Goal: Task Accomplishment & Management: Use online tool/utility

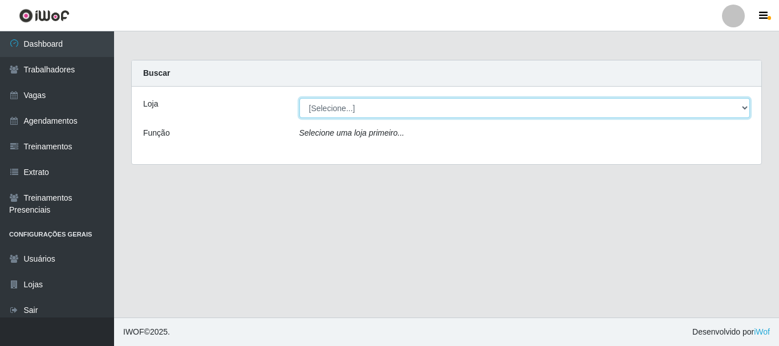
click at [408, 106] on select "[Selecione...] SuperFácil Atacado - [PERSON_NAME]" at bounding box center [525, 108] width 451 height 20
select select "399"
click at [300, 98] on select "[Selecione...] SuperFácil Atacado - [PERSON_NAME]" at bounding box center [525, 108] width 451 height 20
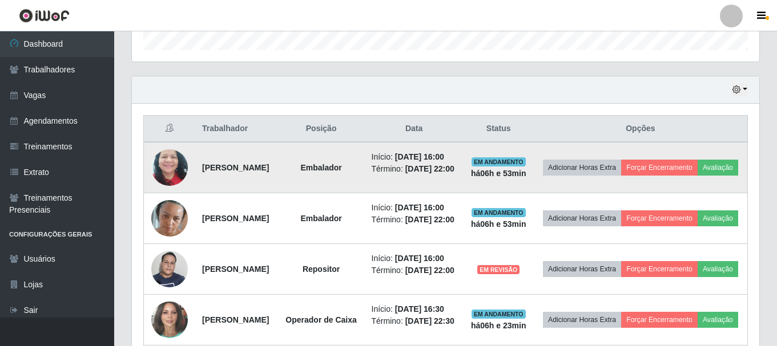
scroll to position [399, 0]
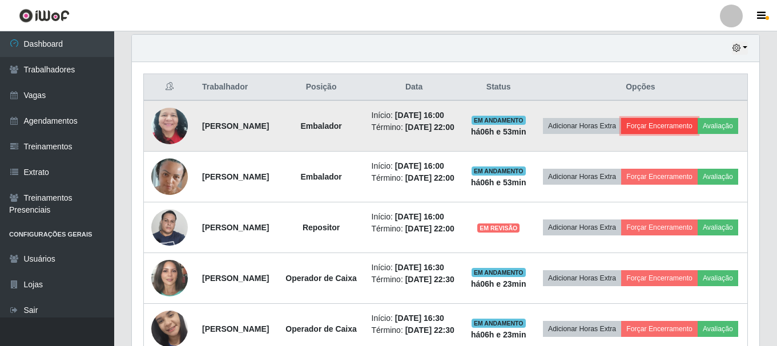
click at [681, 130] on button "Forçar Encerramento" at bounding box center [659, 126] width 76 height 16
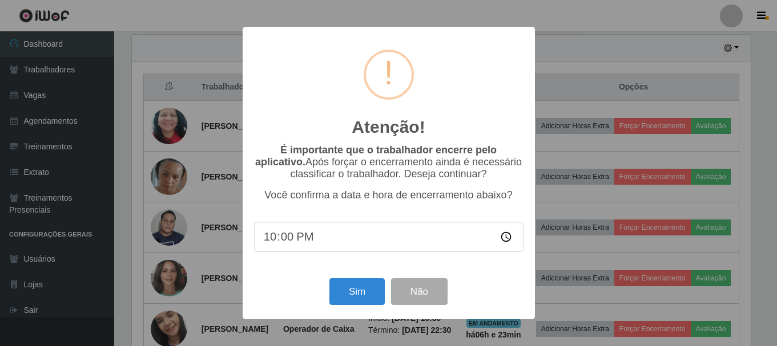
scroll to position [237, 621]
click at [368, 296] on button "Sim" at bounding box center [357, 291] width 55 height 27
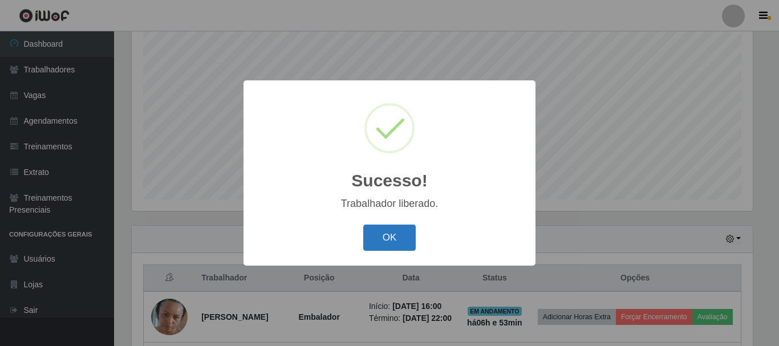
click at [374, 239] on button "OK" at bounding box center [389, 238] width 53 height 27
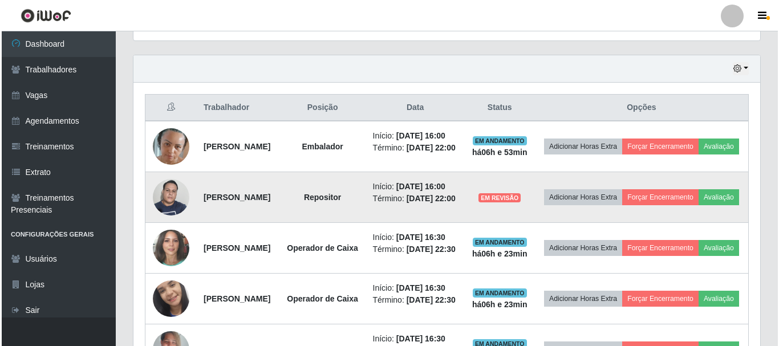
scroll to position [379, 0]
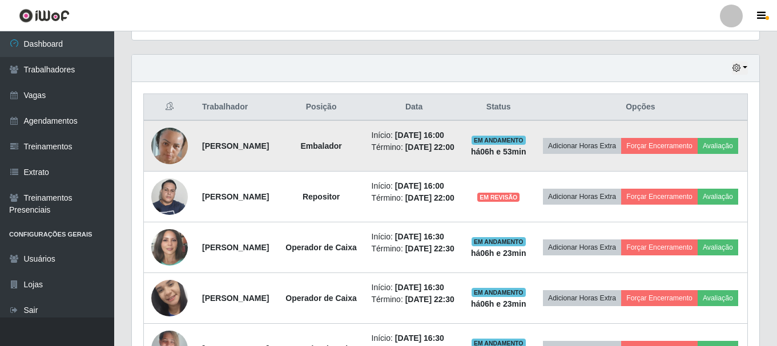
click at [687, 157] on td "Adicionar Horas Extra Forçar Encerramento Avaliação" at bounding box center [640, 145] width 214 height 51
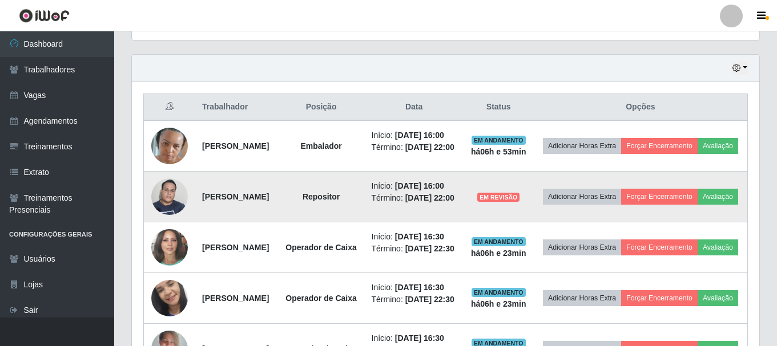
click at [165, 221] on img at bounding box center [169, 196] width 37 height 48
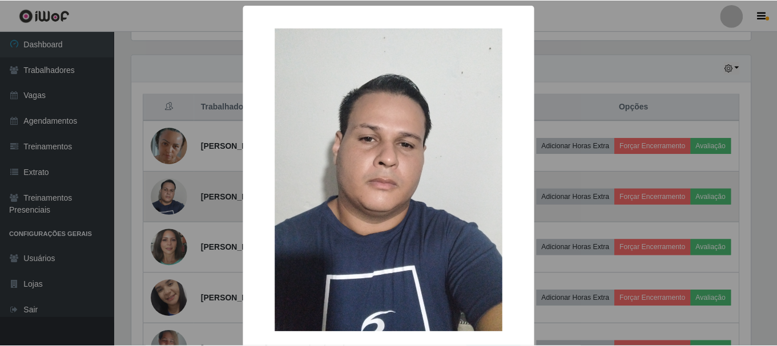
scroll to position [237, 621]
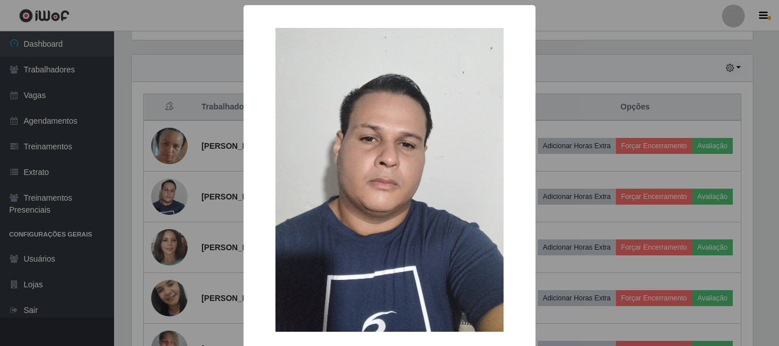
click at [205, 243] on div "× OK Cancel" at bounding box center [389, 173] width 779 height 346
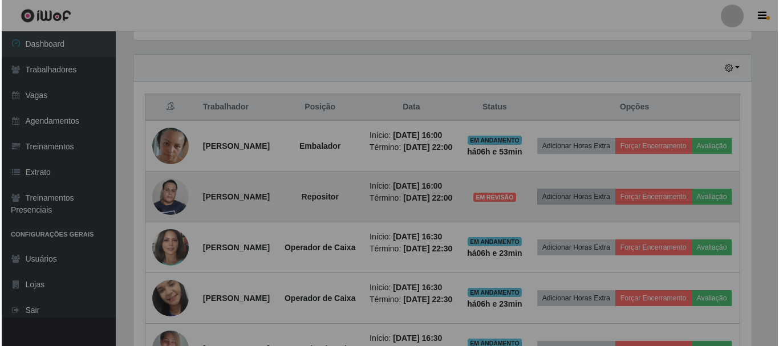
scroll to position [237, 627]
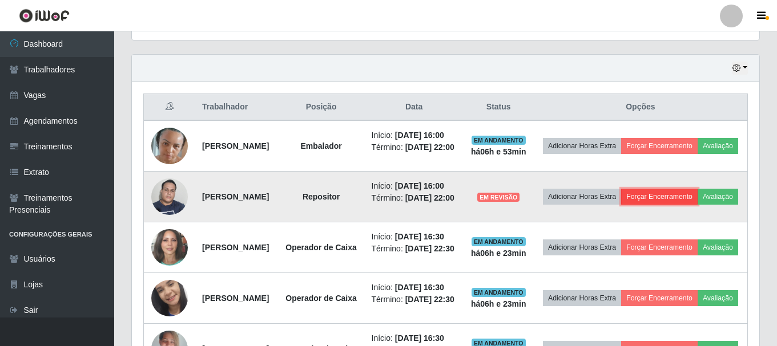
click at [697, 205] on button "Forçar Encerramento" at bounding box center [659, 197] width 76 height 16
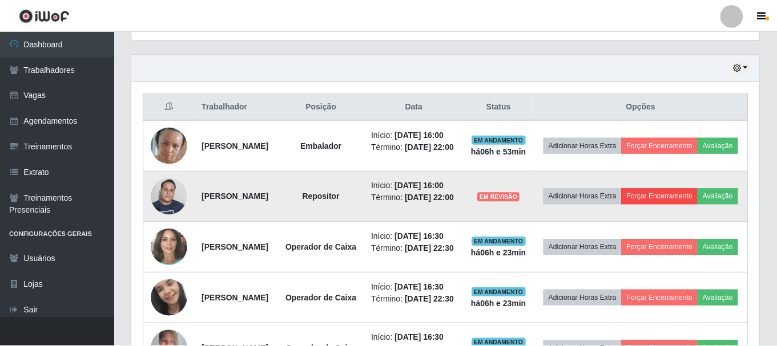
scroll to position [237, 621]
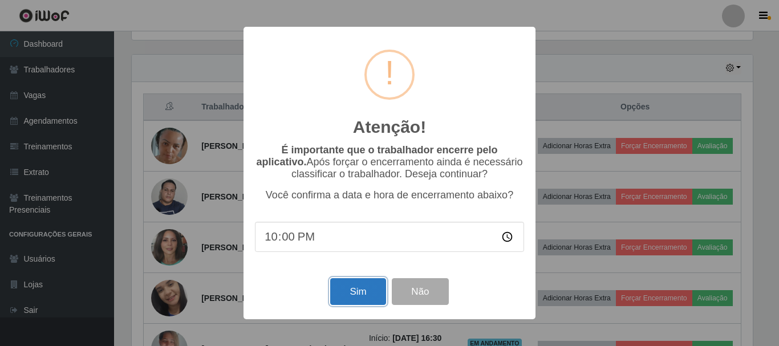
click at [369, 284] on button "Sim" at bounding box center [357, 291] width 55 height 27
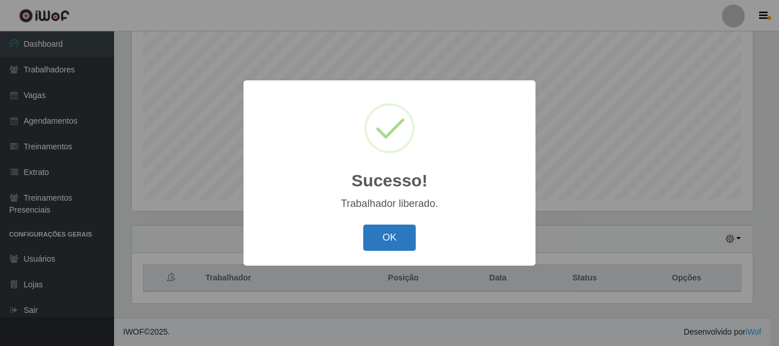
click at [378, 248] on button "OK" at bounding box center [389, 238] width 53 height 27
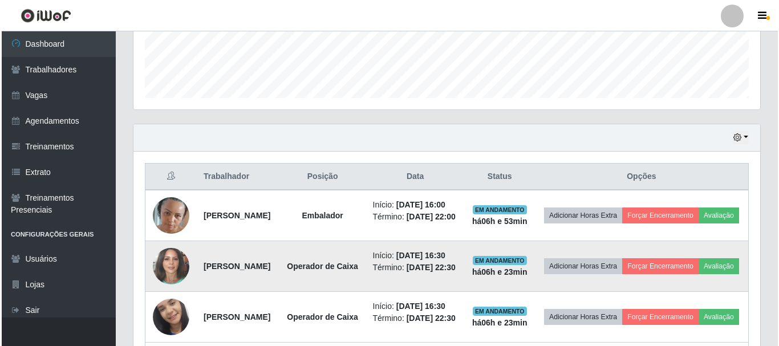
scroll to position [322, 0]
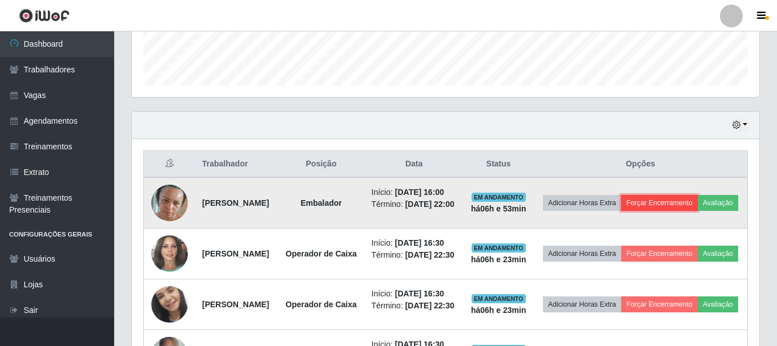
click at [697, 208] on button "Forçar Encerramento" at bounding box center [659, 203] width 76 height 16
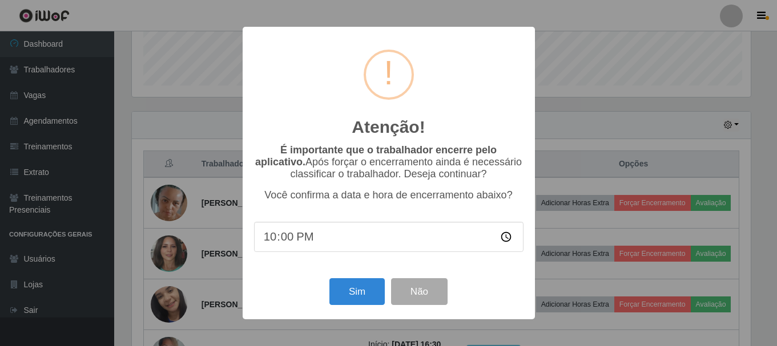
scroll to position [237, 621]
click at [365, 294] on button "Sim" at bounding box center [357, 291] width 55 height 27
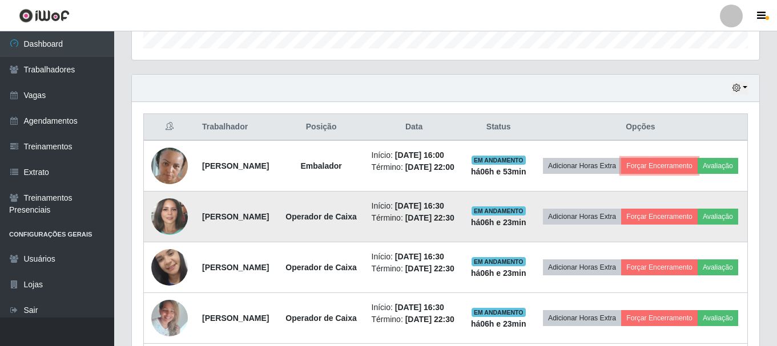
scroll to position [0, 0]
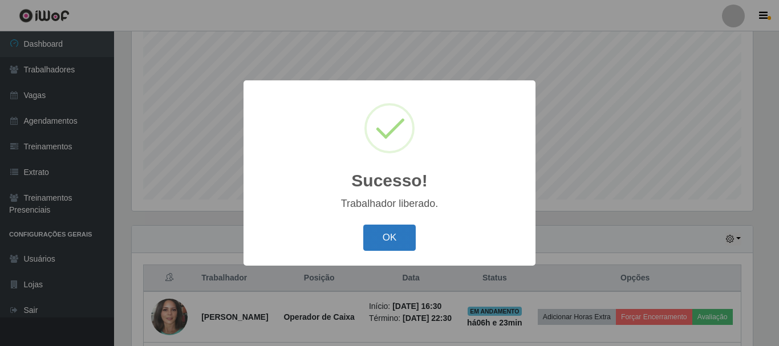
click at [396, 230] on button "OK" at bounding box center [389, 238] width 53 height 27
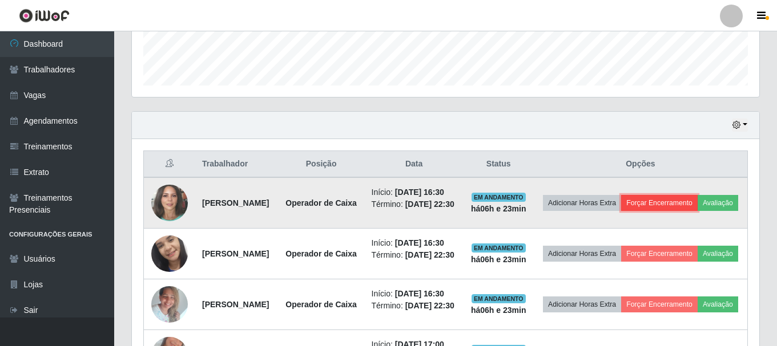
click at [697, 202] on button "Forçar Encerramento" at bounding box center [659, 203] width 76 height 16
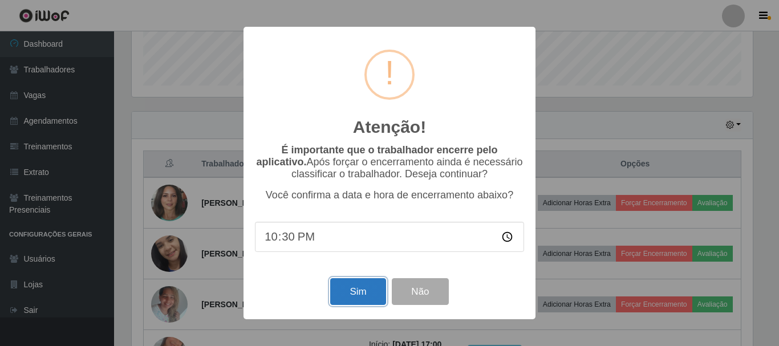
click at [362, 297] on button "Sim" at bounding box center [357, 291] width 55 height 27
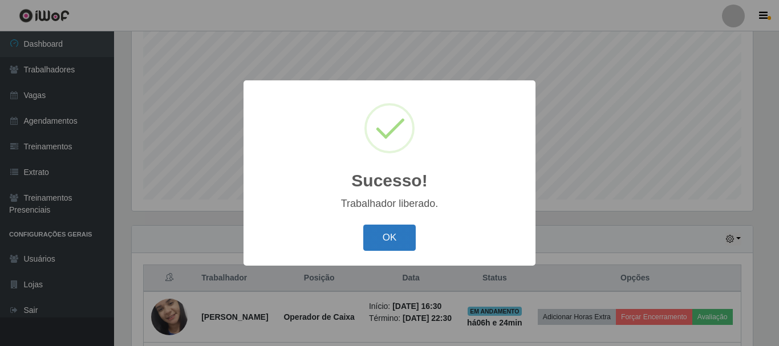
click at [394, 238] on button "OK" at bounding box center [389, 238] width 53 height 27
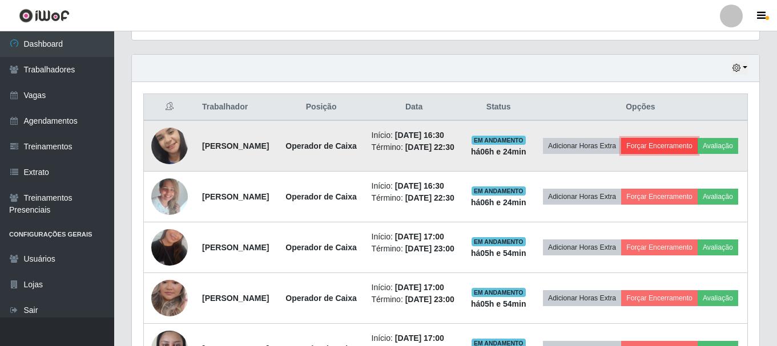
click at [697, 152] on button "Forçar Encerramento" at bounding box center [659, 146] width 76 height 16
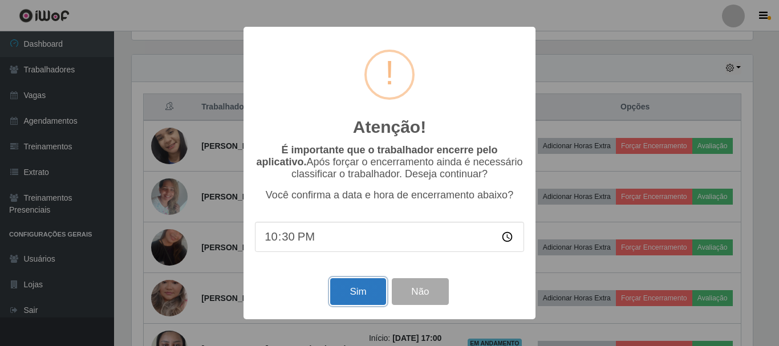
click at [357, 289] on button "Sim" at bounding box center [357, 291] width 55 height 27
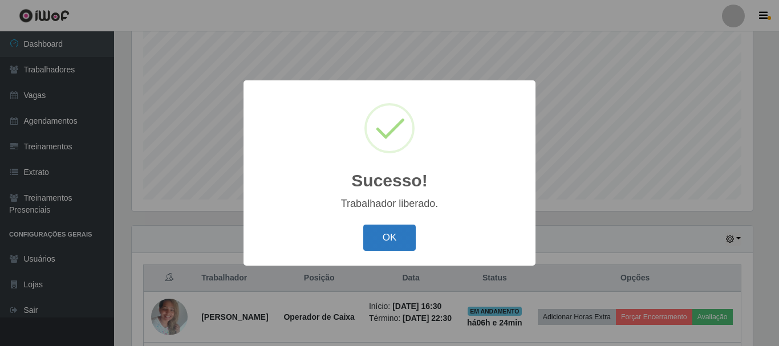
click at [385, 243] on button "OK" at bounding box center [389, 238] width 53 height 27
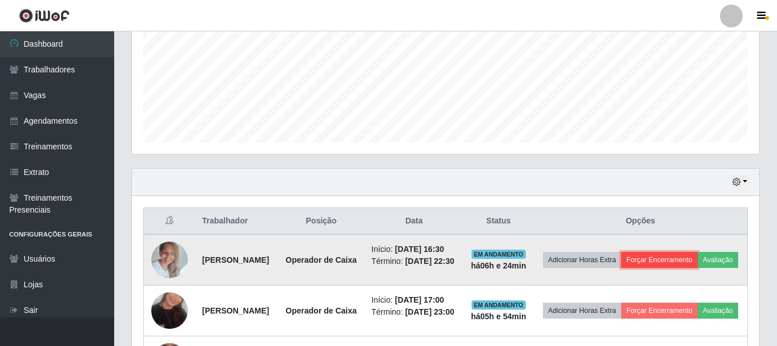
click at [688, 259] on button "Forçar Encerramento" at bounding box center [659, 260] width 76 height 16
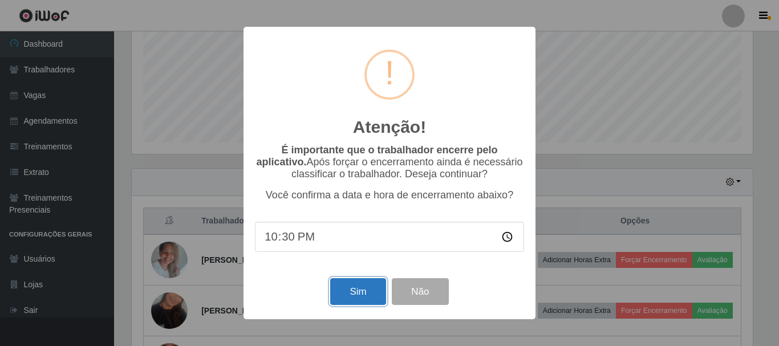
click at [358, 295] on button "Sim" at bounding box center [357, 291] width 55 height 27
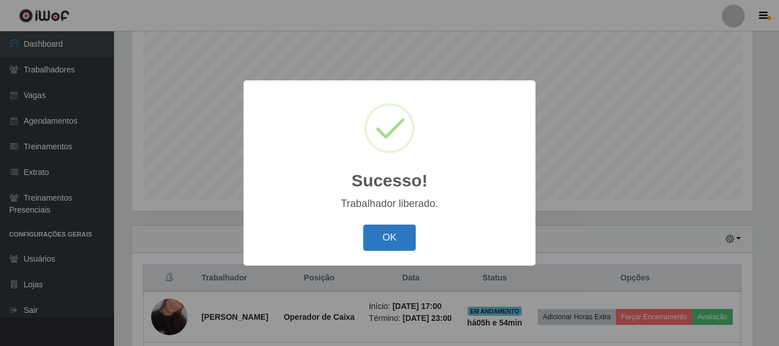
click at [398, 230] on button "OK" at bounding box center [389, 238] width 53 height 27
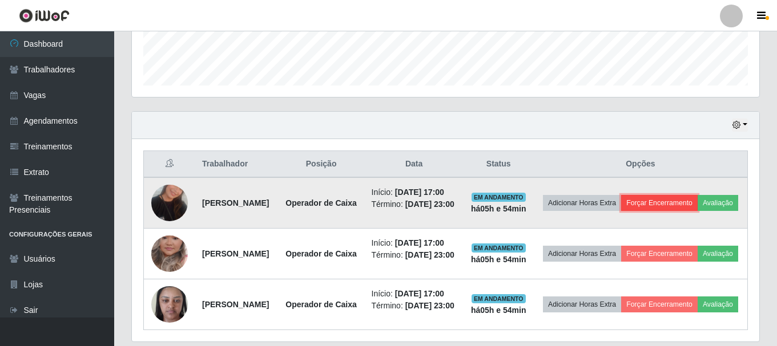
click at [690, 201] on button "Forçar Encerramento" at bounding box center [659, 203] width 76 height 16
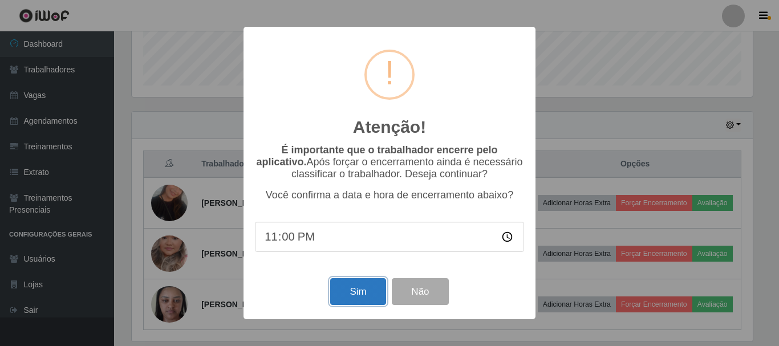
click at [357, 290] on button "Sim" at bounding box center [357, 291] width 55 height 27
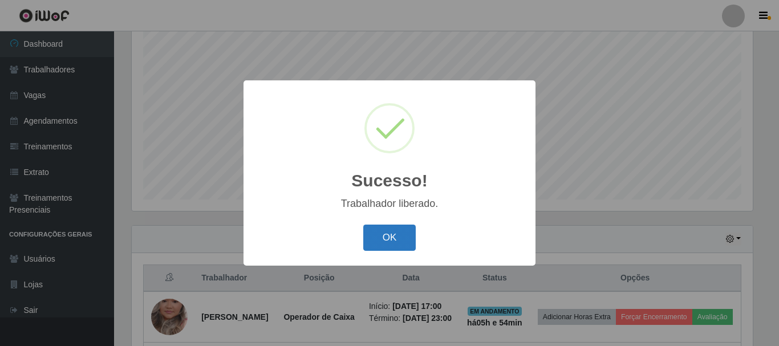
click at [391, 242] on button "OK" at bounding box center [389, 238] width 53 height 27
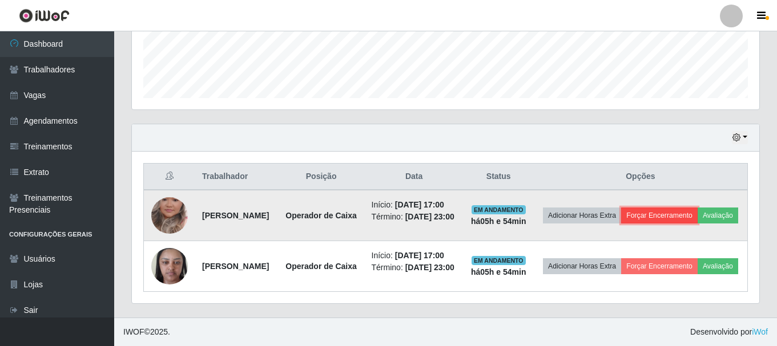
click at [693, 208] on button "Forçar Encerramento" at bounding box center [659, 216] width 76 height 16
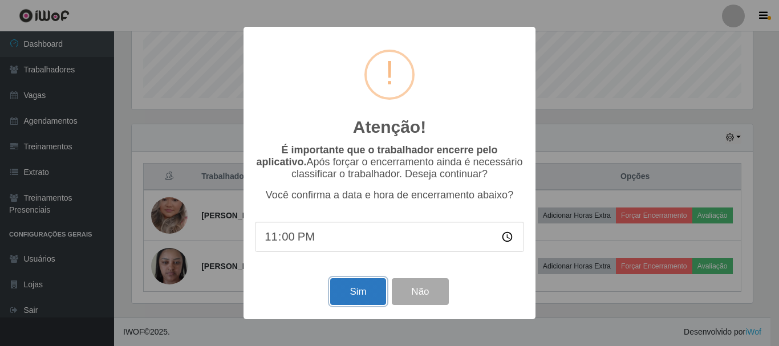
click at [355, 292] on button "Sim" at bounding box center [357, 291] width 55 height 27
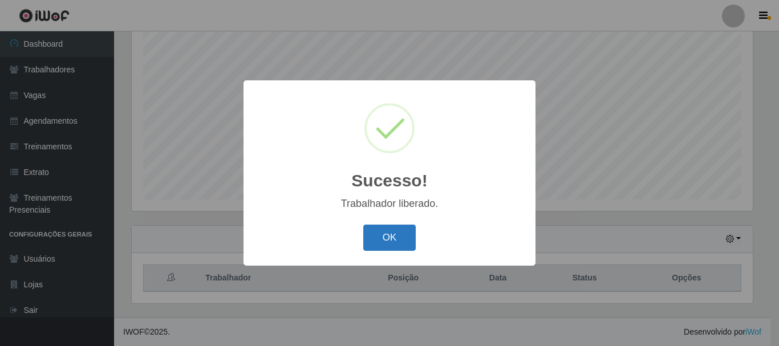
click at [412, 241] on button "OK" at bounding box center [389, 238] width 53 height 27
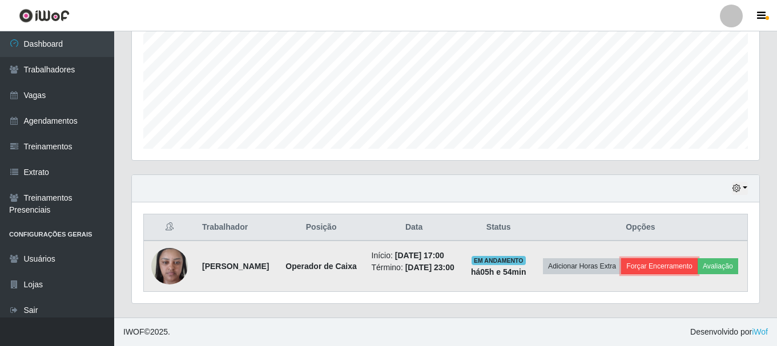
click at [689, 258] on button "Forçar Encerramento" at bounding box center [659, 266] width 76 height 16
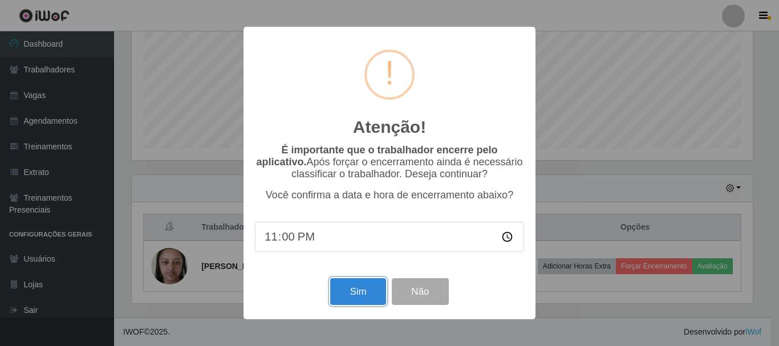
click at [369, 301] on button "Sim" at bounding box center [357, 291] width 55 height 27
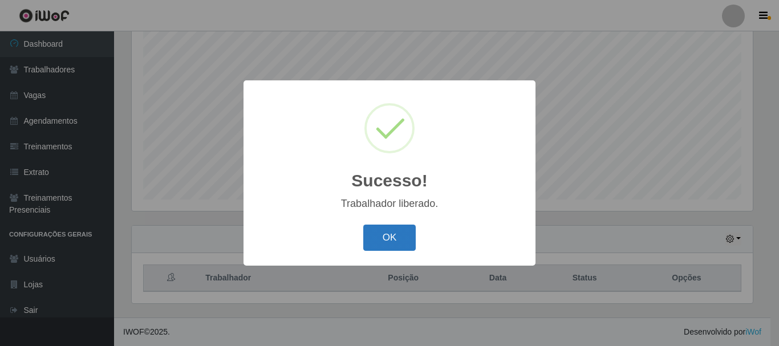
click at [395, 241] on button "OK" at bounding box center [389, 238] width 53 height 27
